Goal: Information Seeking & Learning: Check status

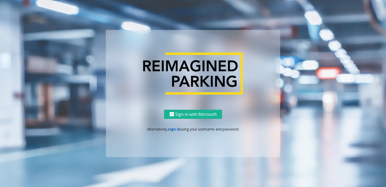
click at [174, 130] on link "sign in" at bounding box center [174, 128] width 12 height 5
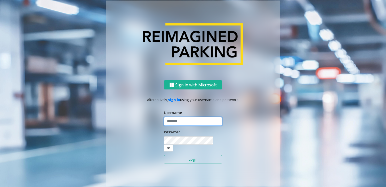
type input "******"
click at [198, 125] on input "******" at bounding box center [193, 121] width 58 height 9
click at [282, 128] on div "Sign in with Microsoft Alternatively, sign in using your username and password.…" at bounding box center [193, 94] width 288 height 186
click at [204, 155] on button "Login" at bounding box center [193, 159] width 58 height 9
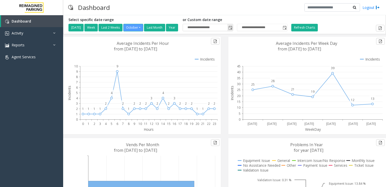
click at [233, 28] on span "Toggle popup" at bounding box center [231, 28] width 4 height 4
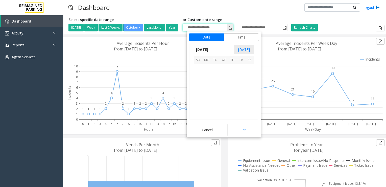
scroll to position [90843, 0]
click at [205, 84] on span "1" at bounding box center [207, 84] width 9 height 9
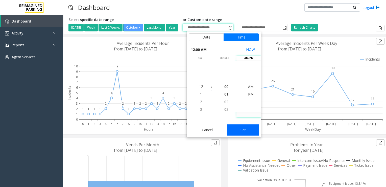
click at [237, 127] on button "Set" at bounding box center [244, 129] width 32 height 11
type input "**********"
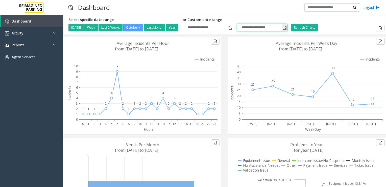
click at [250, 31] on span "**********" at bounding box center [262, 28] width 51 height 8
click at [250, 29] on input "**********" at bounding box center [263, 27] width 50 height 7
click at [287, 27] on span "Toggle popup" at bounding box center [285, 28] width 4 height 4
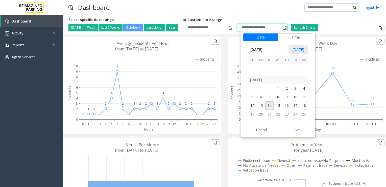
scroll to position [90817, 0]
click at [271, 69] on span "30" at bounding box center [270, 67] width 9 height 9
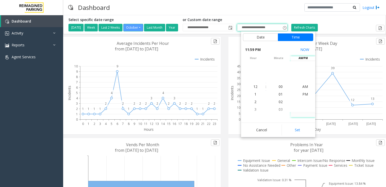
scroll to position [8, 0]
click at [255, 87] on span "11" at bounding box center [256, 86] width 4 height 5
click at [281, 87] on li "59" at bounding box center [281, 87] width 18 height 8
click at [310, 89] on li "PM" at bounding box center [306, 87] width 18 height 8
click at [295, 137] on div "WeekDay [DATE] [DATE] [DATE] [DATE] [DATE] [DATE] [DATE] 25 28 21 19 39 12 13 0…" at bounding box center [307, 87] width 165 height 101
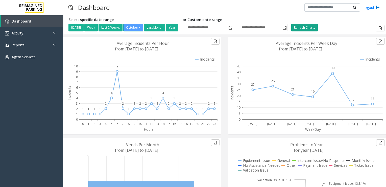
click at [302, 27] on button "Refresh Charts" at bounding box center [305, 28] width 27 height 8
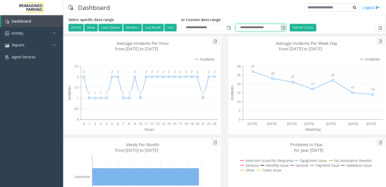
click at [252, 29] on input "**********" at bounding box center [261, 27] width 50 height 7
click at [286, 28] on span "Toggle popup" at bounding box center [284, 28] width 4 height 4
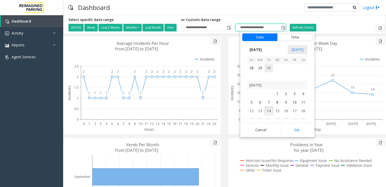
click at [270, 66] on span "30" at bounding box center [269, 67] width 9 height 9
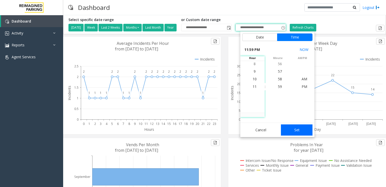
click at [303, 134] on button "Set" at bounding box center [297, 129] width 32 height 11
type input "**********"
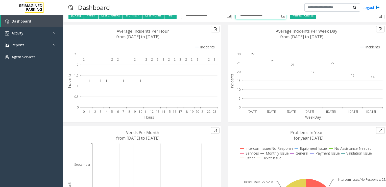
scroll to position [0, 0]
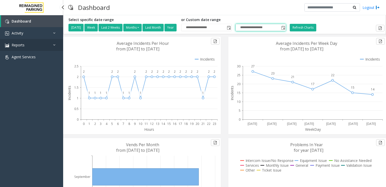
click at [42, 42] on link "Reports" at bounding box center [31, 45] width 63 height 12
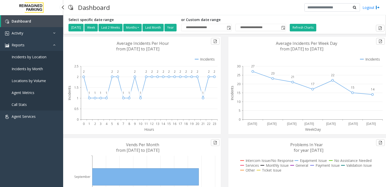
click at [40, 57] on span "Incidents by Location" at bounding box center [29, 56] width 35 height 5
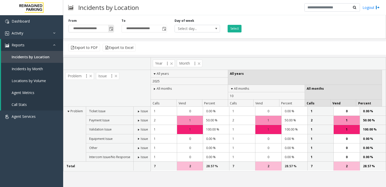
click at [111, 30] on span "Toggle popup" at bounding box center [111, 29] width 4 height 4
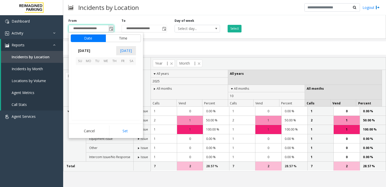
scroll to position [90843, 0]
click at [89, 83] on span "1" at bounding box center [88, 85] width 9 height 9
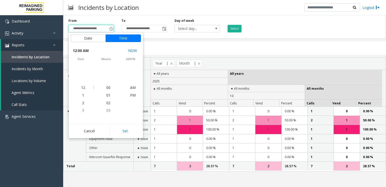
scroll to position [90782, 0]
click at [164, 30] on span "Toggle popup" at bounding box center [164, 29] width 4 height 4
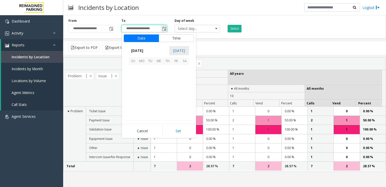
scroll to position [8, 0]
click at [152, 93] on span "30" at bounding box center [150, 94] width 9 height 9
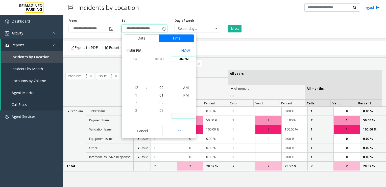
scroll to position [0, 0]
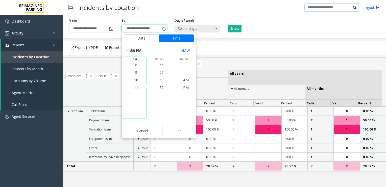
click at [212, 27] on span "Select day..." at bounding box center [198, 29] width 46 height 8
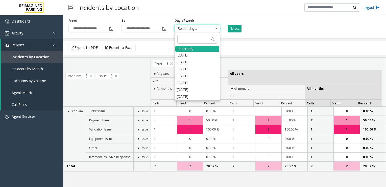
click at [234, 25] on button "Select" at bounding box center [235, 29] width 14 height 8
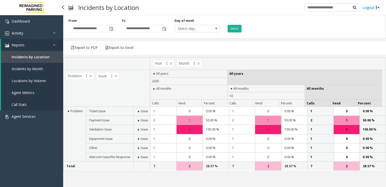
click at [30, 69] on span "Incidents by Month" at bounding box center [27, 68] width 31 height 5
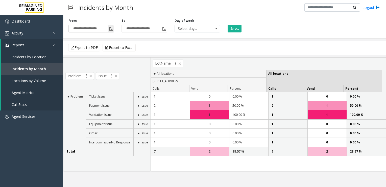
drag, startPoint x: 106, startPoint y: 33, endPoint x: 110, endPoint y: 29, distance: 5.8
click at [109, 31] on div "**********" at bounding box center [224, 26] width 323 height 26
click at [110, 29] on span "Toggle popup" at bounding box center [111, 29] width 4 height 4
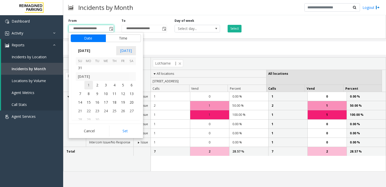
click at [91, 84] on span "1" at bounding box center [88, 85] width 9 height 9
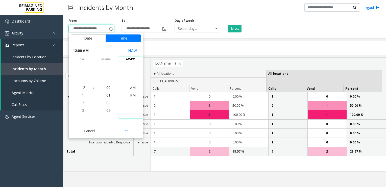
click at [169, 44] on div "Export to PDF Export to Excel" at bounding box center [224, 47] width 323 height 13
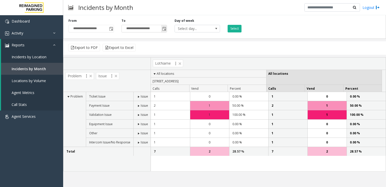
click at [165, 31] on span "Toggle popup" at bounding box center [164, 29] width 6 height 8
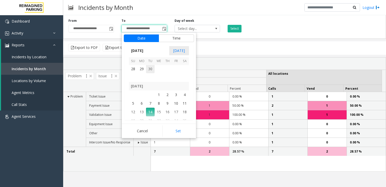
click at [148, 68] on span "30" at bounding box center [150, 69] width 9 height 9
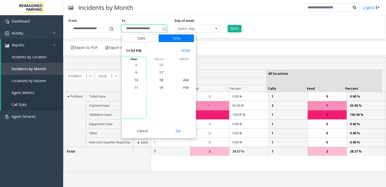
click at [230, 50] on div "Export to PDF Export to Excel" at bounding box center [224, 47] width 323 height 13
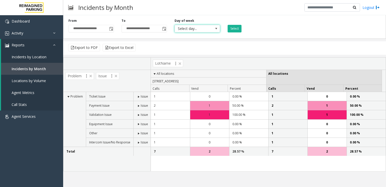
click at [217, 29] on span at bounding box center [216, 29] width 4 height 4
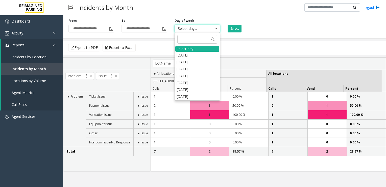
click at [242, 41] on div "Export to PDF Export to Excel" at bounding box center [224, 47] width 323 height 13
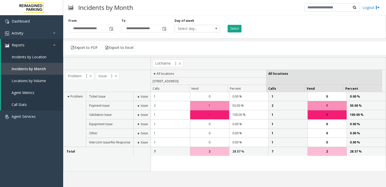
click at [237, 30] on button "Select" at bounding box center [235, 29] width 14 height 8
click at [36, 33] on link "Activity" at bounding box center [31, 33] width 63 height 12
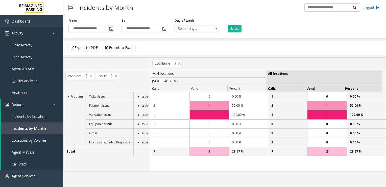
click at [112, 29] on span "Toggle popup" at bounding box center [111, 29] width 4 height 4
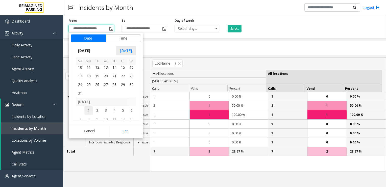
click at [87, 110] on span "1" at bounding box center [88, 110] width 9 height 9
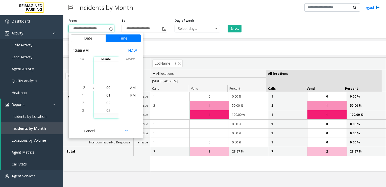
click at [123, 129] on button "Set" at bounding box center [125, 130] width 32 height 11
type input "**********"
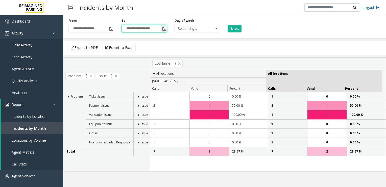
click at [128, 29] on input "**********" at bounding box center [144, 28] width 45 height 7
click at [127, 29] on input "**********" at bounding box center [144, 28] width 45 height 7
click at [131, 30] on input "**********" at bounding box center [144, 28] width 45 height 7
click at [167, 29] on div "**********" at bounding box center [144, 25] width 53 height 14
click at [165, 29] on span "Toggle popup" at bounding box center [164, 29] width 4 height 4
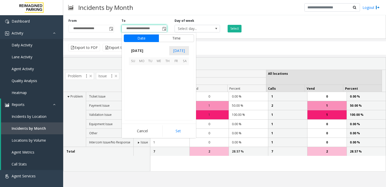
scroll to position [8, 0]
click at [148, 69] on span "30" at bounding box center [150, 69] width 9 height 9
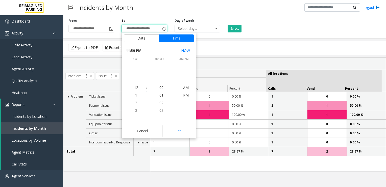
scroll to position [448, 0]
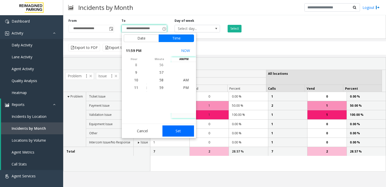
click at [179, 130] on button "Set" at bounding box center [179, 130] width 32 height 11
type input "**********"
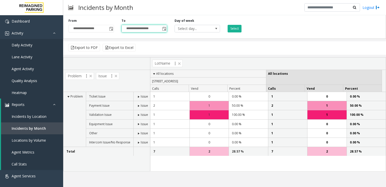
click at [226, 42] on div "Export to PDF Export to Excel" at bounding box center [224, 47] width 323 height 13
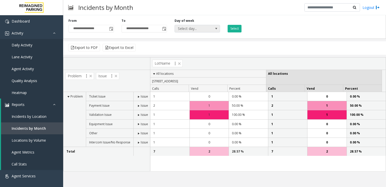
click at [220, 28] on span at bounding box center [216, 28] width 7 height 7
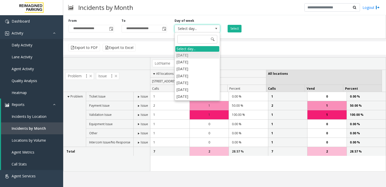
click at [185, 56] on li "[DATE]" at bounding box center [198, 55] width 44 height 7
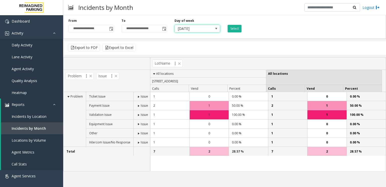
click at [216, 31] on span at bounding box center [216, 28] width 7 height 7
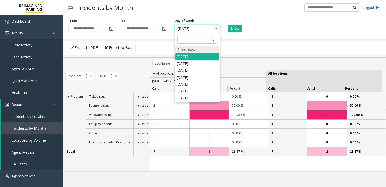
click at [197, 47] on div "Select day..." at bounding box center [198, 49] width 44 height 7
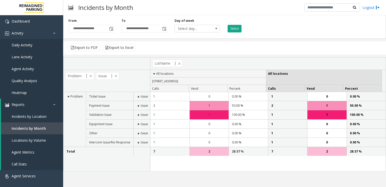
click at [231, 32] on button "Select" at bounding box center [235, 29] width 14 height 8
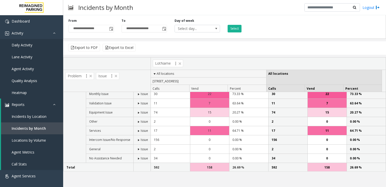
scroll to position [0, 0]
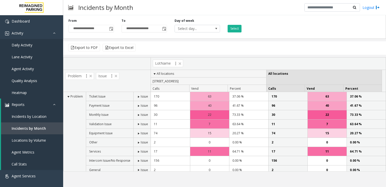
click at [118, 131] on td "Equipment Issue" at bounding box center [110, 132] width 48 height 9
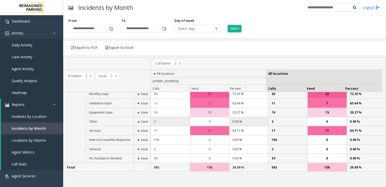
click at [208, 124] on div "0" at bounding box center [209, 121] width 39 height 9
